Goal: Transaction & Acquisition: Purchase product/service

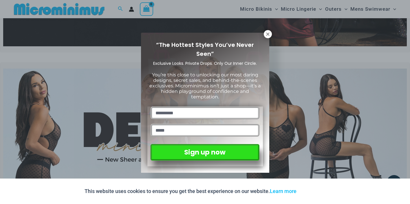
scroll to position [167, 0]
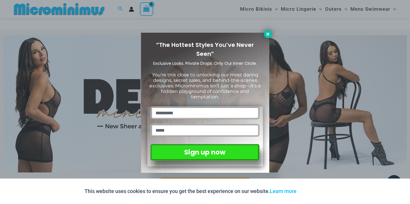
click at [267, 32] on icon at bounding box center [268, 34] width 5 height 5
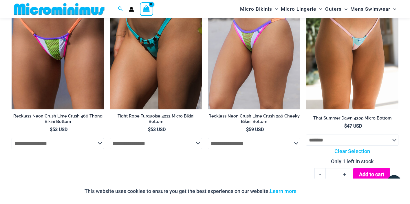
scroll to position [1434, 0]
select select "*****"
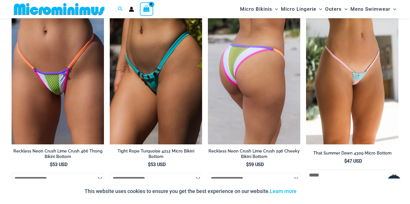
scroll to position [1395, 0]
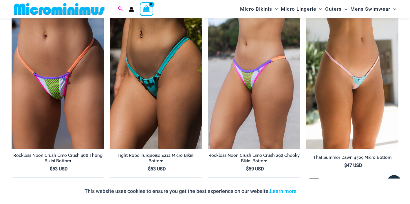
click at [121, 10] on icon "Search icon link" at bounding box center [120, 8] width 5 height 5
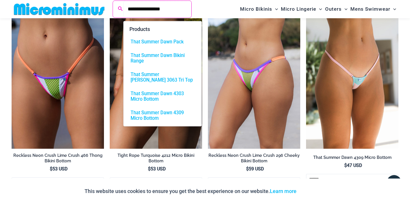
type input "**********"
click button "Search" at bounding box center [0, 0] width 0 height 0
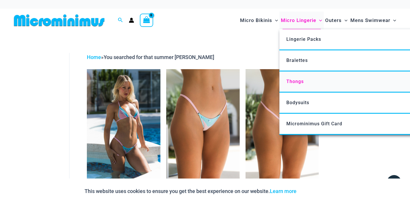
click at [301, 82] on span "Thongs" at bounding box center [295, 82] width 17 height 6
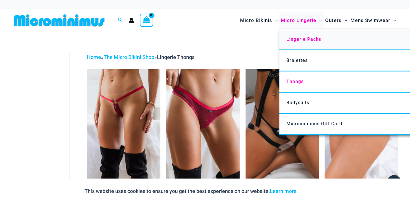
click at [296, 41] on span "Lingerie Packs" at bounding box center [304, 40] width 35 height 6
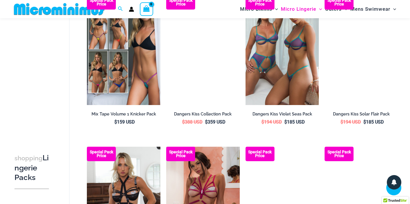
scroll to position [373, 0]
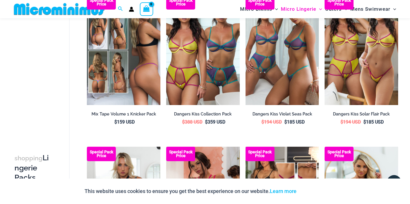
click at [118, 92] on img at bounding box center [124, 50] width 74 height 110
